Goal: Task Accomplishment & Management: Manage account settings

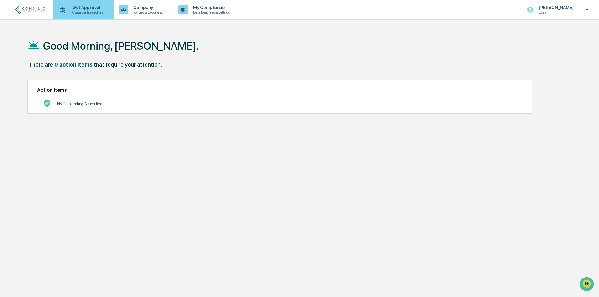
click at [95, 7] on p "Get Approval" at bounding box center [86, 7] width 39 height 5
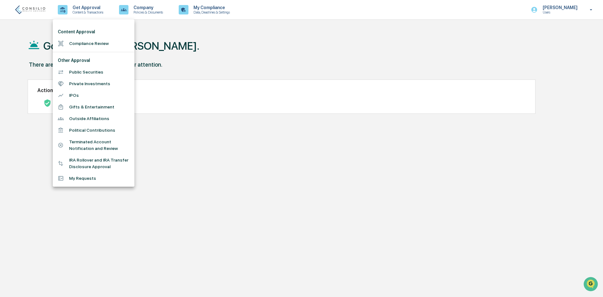
click at [143, 9] on div at bounding box center [301, 148] width 603 height 297
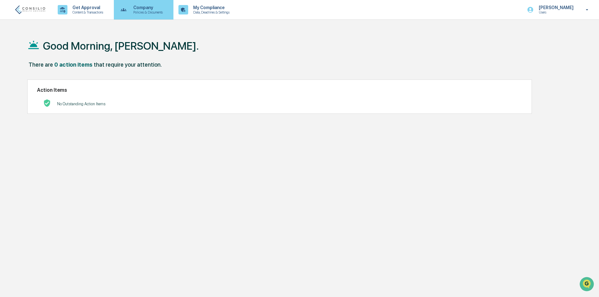
click at [138, 11] on p "Policies & Documents" at bounding box center [147, 12] width 38 height 4
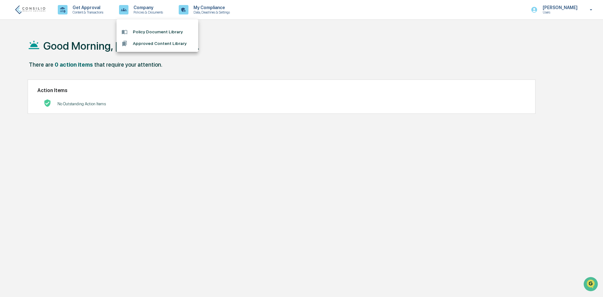
click at [200, 8] on div at bounding box center [301, 148] width 603 height 297
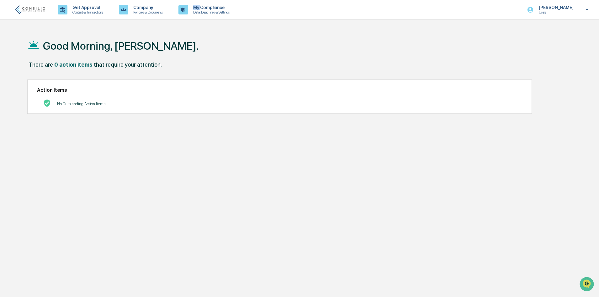
click at [200, 8] on p "My Compliance" at bounding box center [210, 7] width 45 height 5
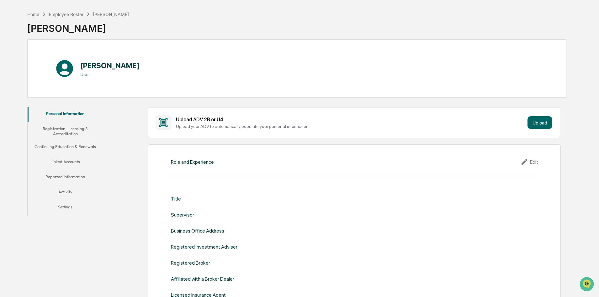
scroll to position [94, 0]
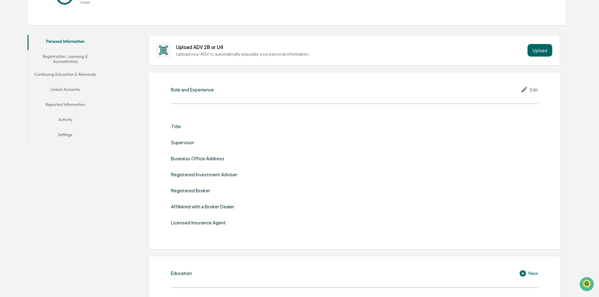
click at [80, 56] on button "Registration, Licensing & Accreditation" at bounding box center [65, 59] width 75 height 18
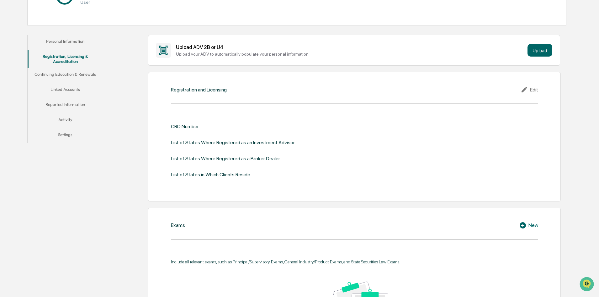
click at [533, 89] on div "Edit" at bounding box center [530, 90] width 18 height 8
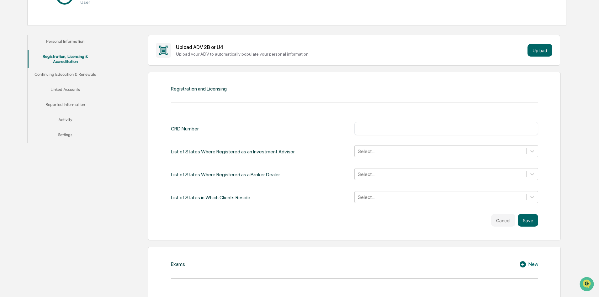
scroll to position [63, 0]
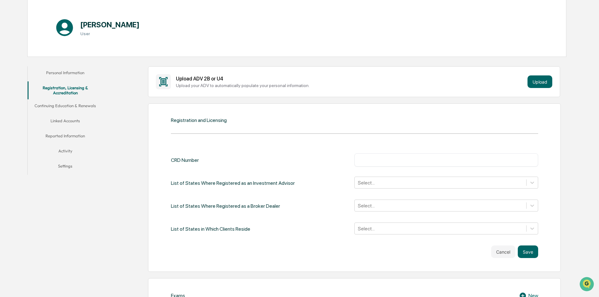
click at [79, 125] on button "Linked Accounts" at bounding box center [65, 121] width 75 height 15
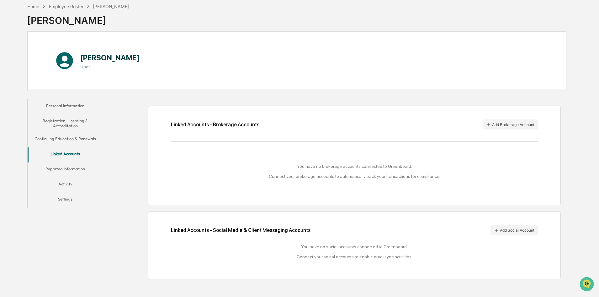
click at [73, 105] on button "Personal Information" at bounding box center [65, 106] width 75 height 15
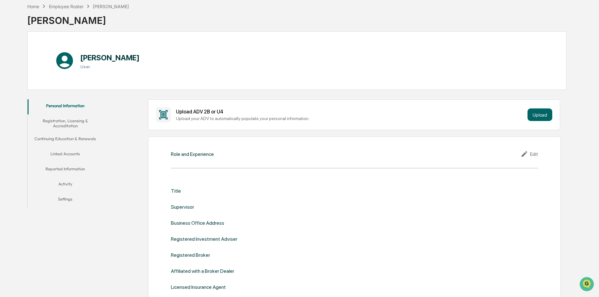
click at [345, 16] on div "Home Employee Roster [PERSON_NAME] [PERSON_NAME]" at bounding box center [296, 15] width 539 height 31
